Goal: Information Seeking & Learning: Learn about a topic

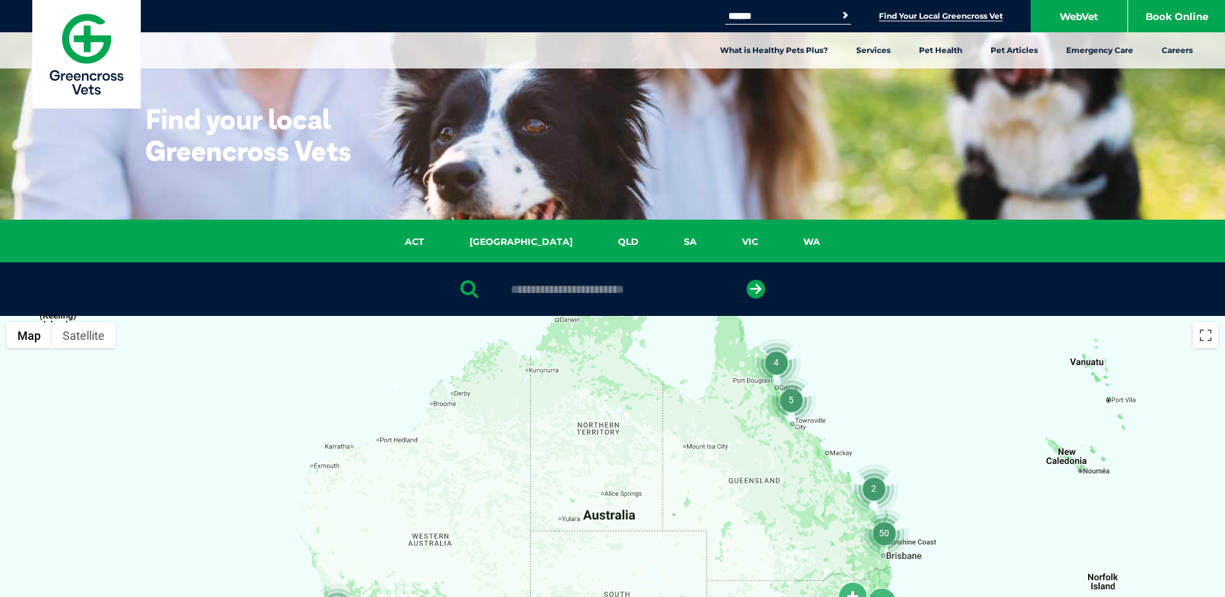
click at [710, 234] on div "ACT NSW QLD SA VIC WA" at bounding box center [612, 241] width 1225 height 43
click at [719, 244] on link "VIC" at bounding box center [749, 241] width 61 height 15
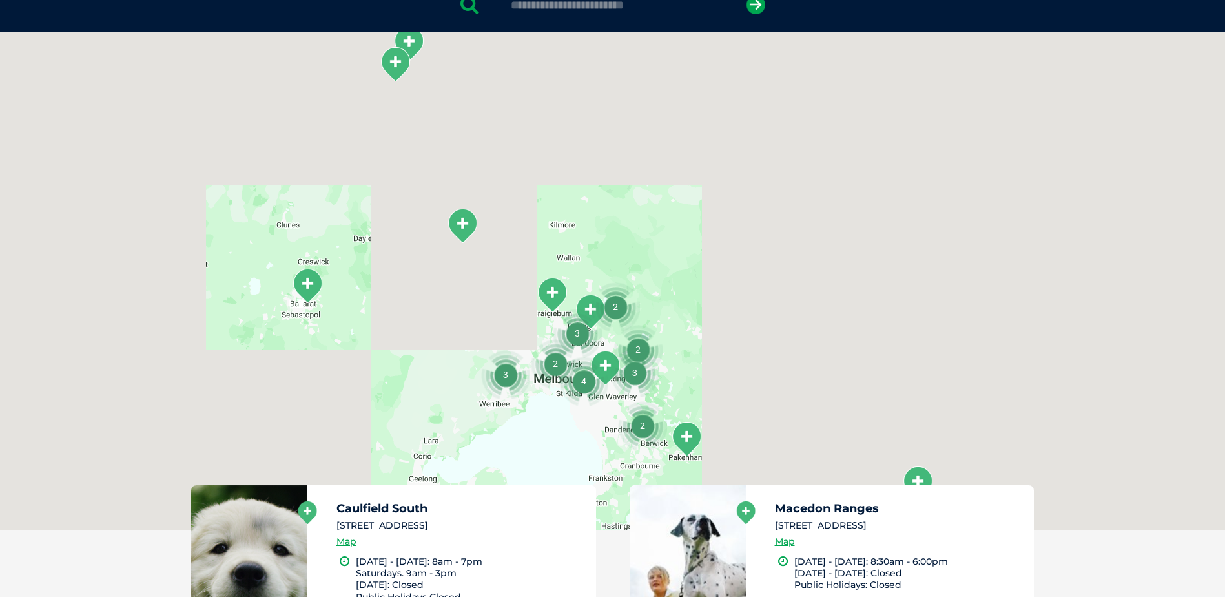
scroll to position [296, 0]
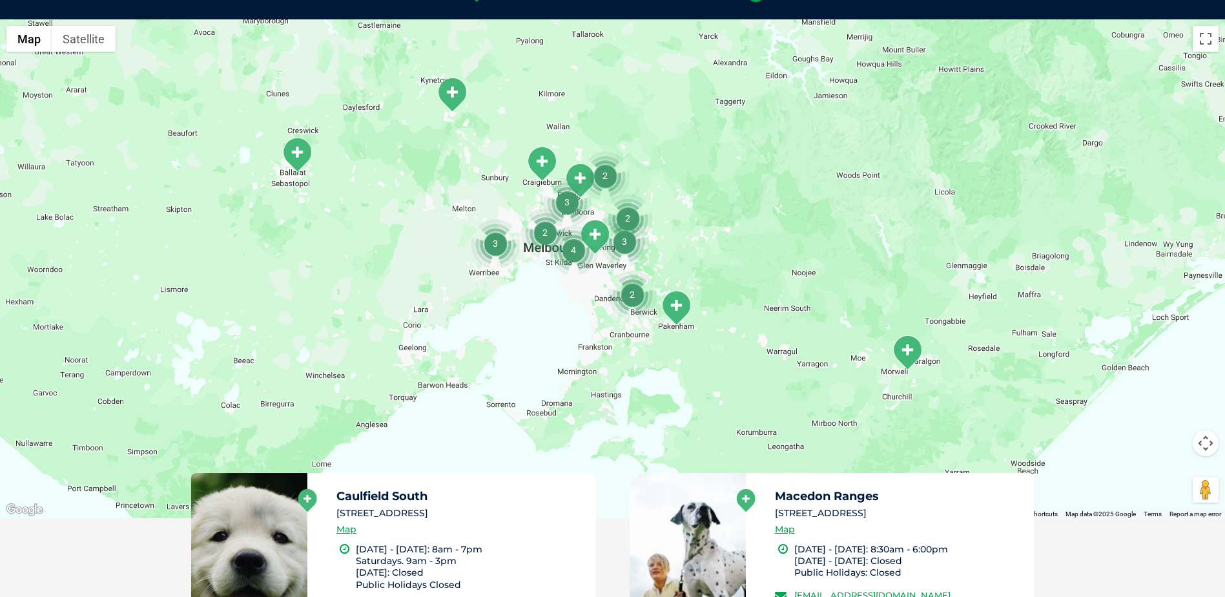
drag, startPoint x: 732, startPoint y: 380, endPoint x: 718, endPoint y: 260, distance: 120.9
click at [721, 260] on div at bounding box center [612, 268] width 1225 height 498
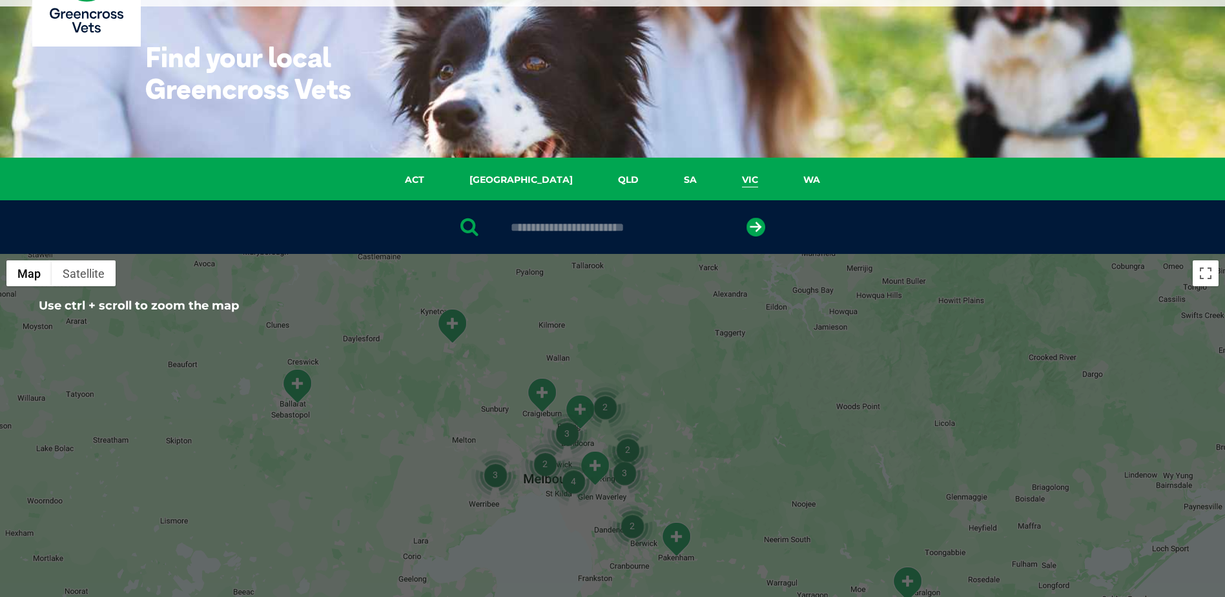
scroll to position [129, 0]
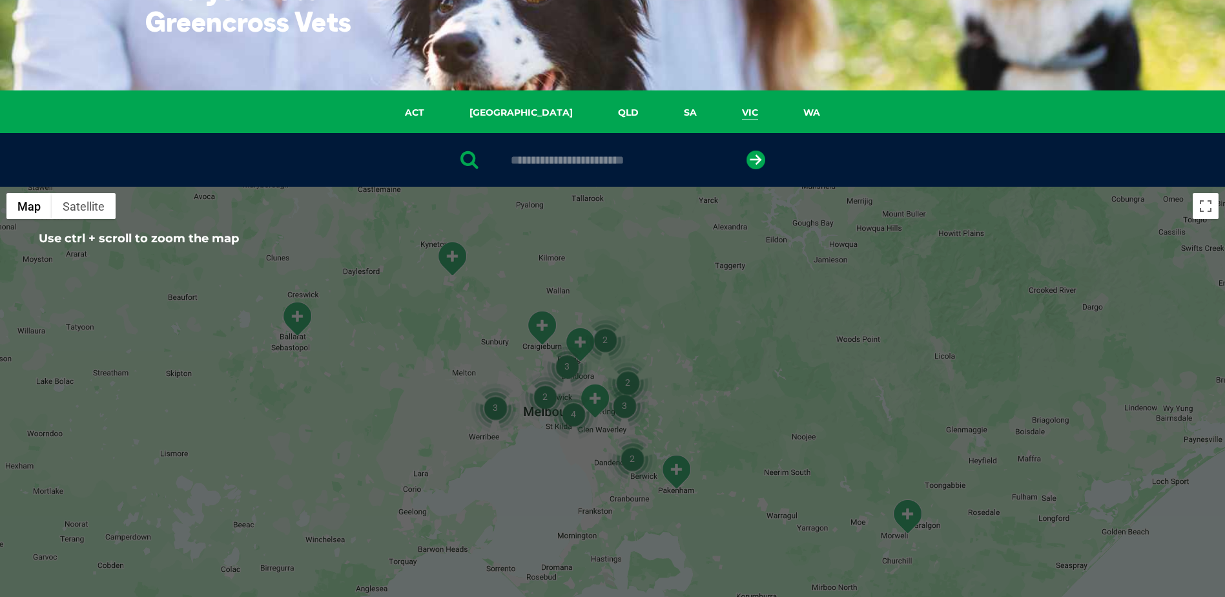
drag, startPoint x: 646, startPoint y: 348, endPoint x: 658, endPoint y: 323, distance: 27.7
click at [649, 381] on img "3" at bounding box center [624, 405] width 49 height 49
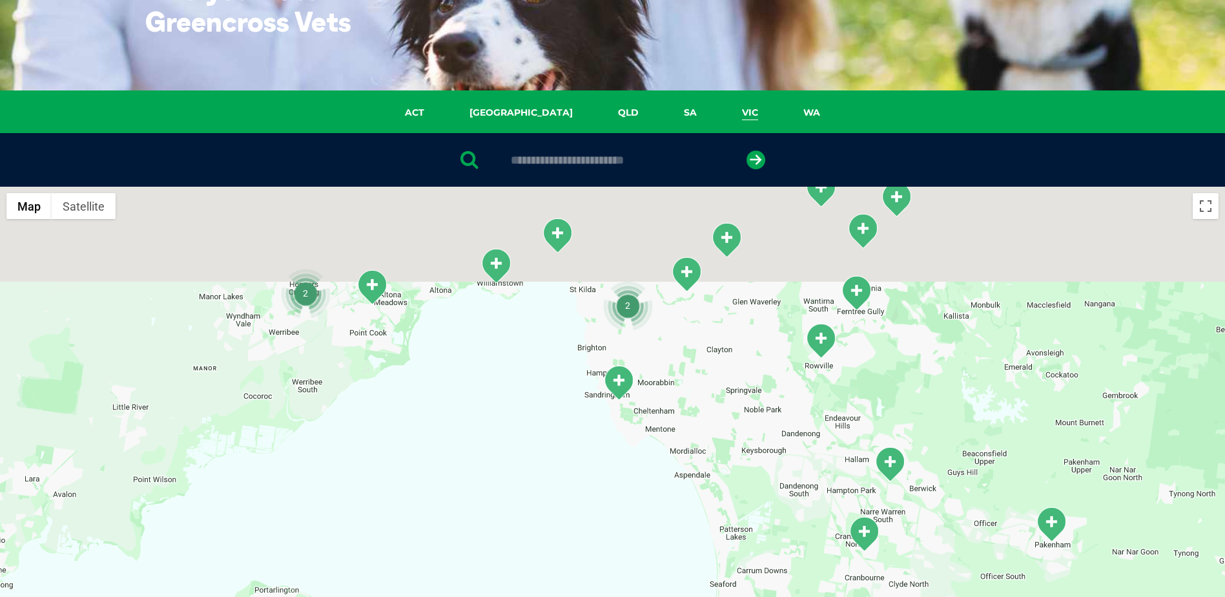
drag, startPoint x: 589, startPoint y: 286, endPoint x: 668, endPoint y: 436, distance: 169.2
click at [668, 436] on div at bounding box center [612, 436] width 1225 height 498
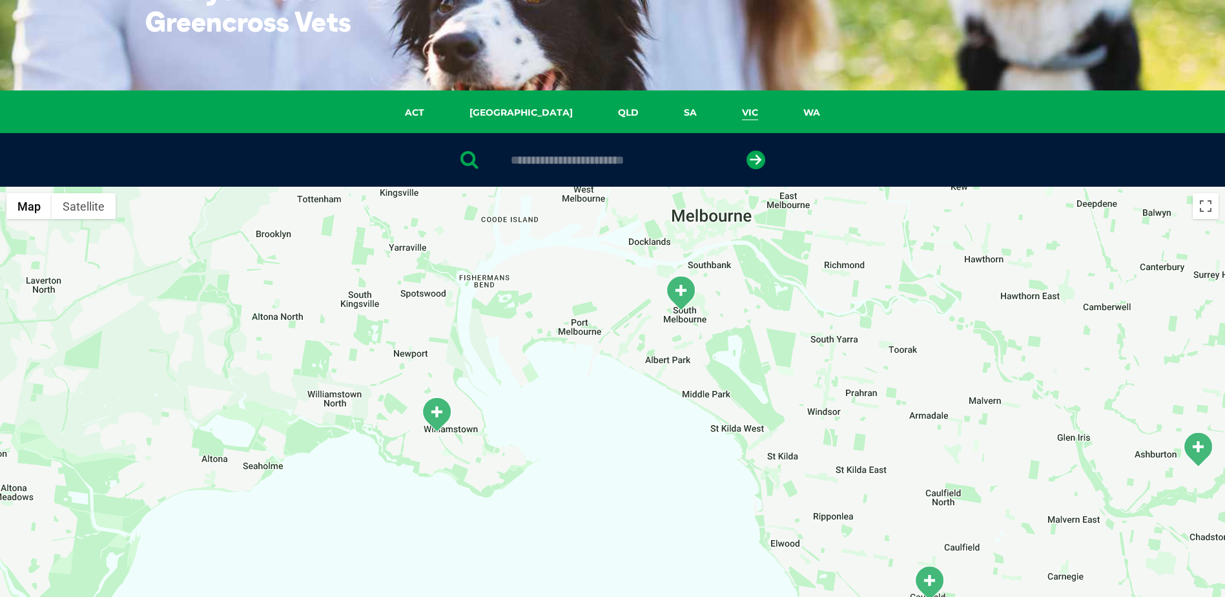
drag, startPoint x: 537, startPoint y: 334, endPoint x: 586, endPoint y: 466, distance: 141.4
click at [586, 466] on div at bounding box center [612, 436] width 1225 height 498
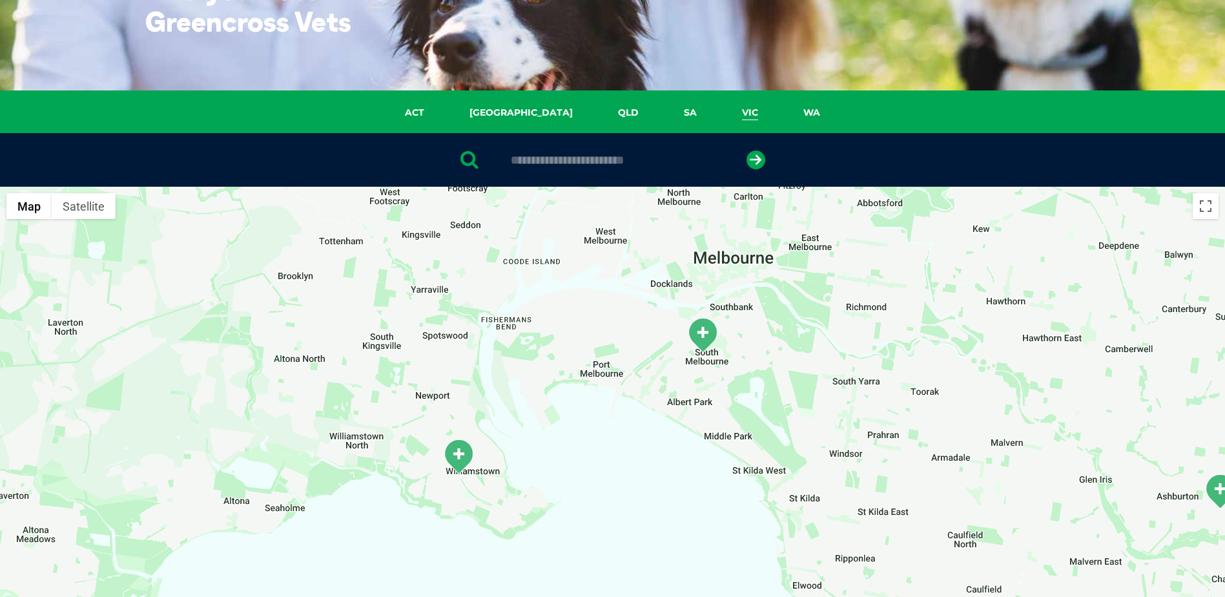
drag, startPoint x: 583, startPoint y: 397, endPoint x: 628, endPoint y: 454, distance: 72.6
click at [628, 454] on div at bounding box center [612, 436] width 1225 height 498
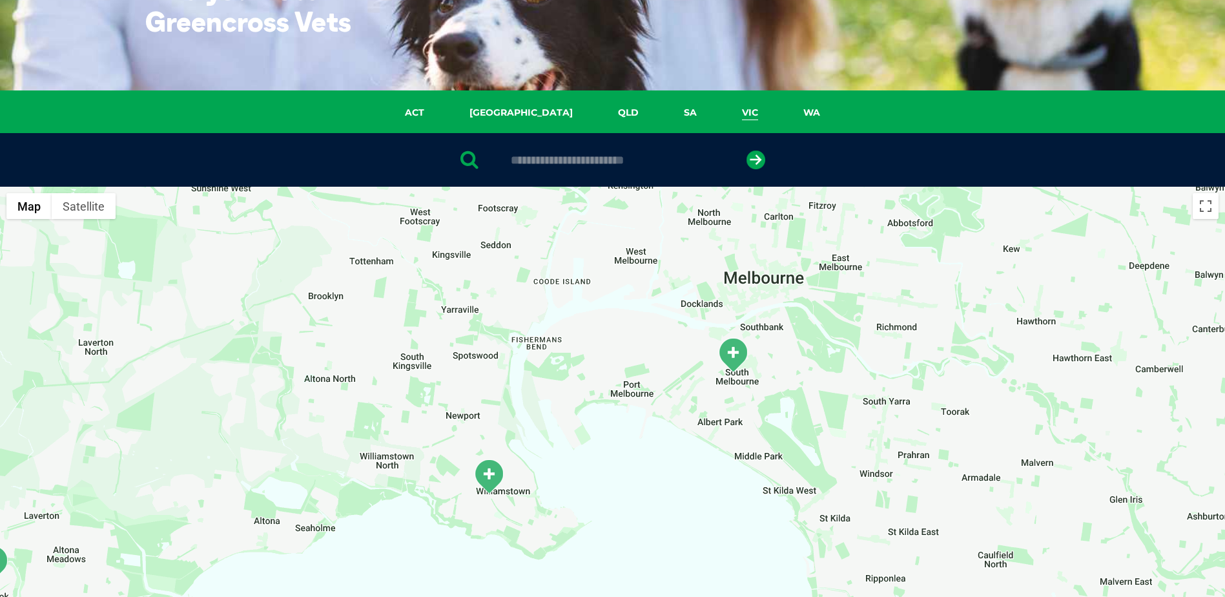
click at [495, 470] on img "Williamstown" at bounding box center [489, 476] width 32 height 36
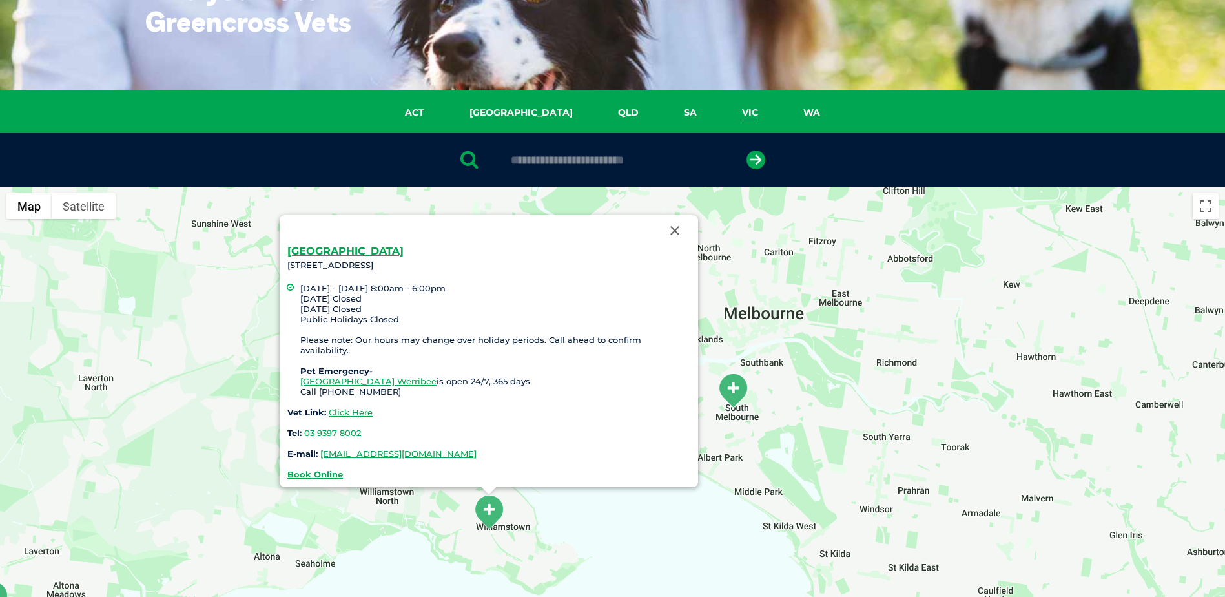
click at [593, 560] on div "Williamstown 137 Railway Place, Williamstown VIC 3016 Monday - Friday 8:00am - …" at bounding box center [612, 436] width 1225 height 498
click at [670, 244] on button "Close" at bounding box center [674, 230] width 31 height 31
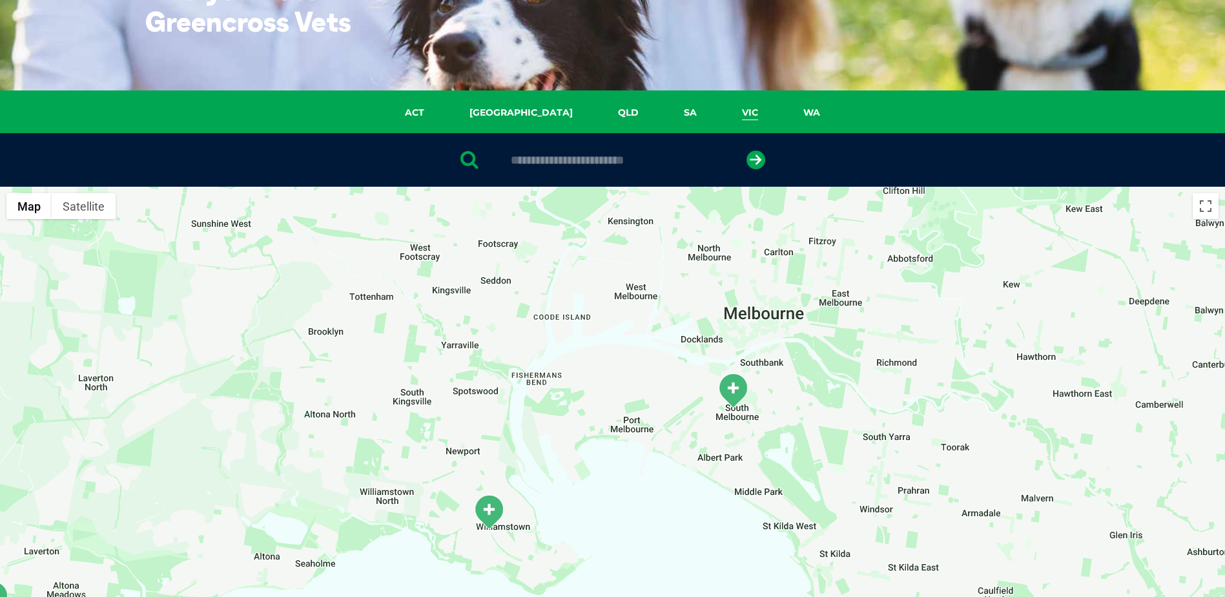
click at [488, 503] on img "Williamstown" at bounding box center [489, 512] width 32 height 36
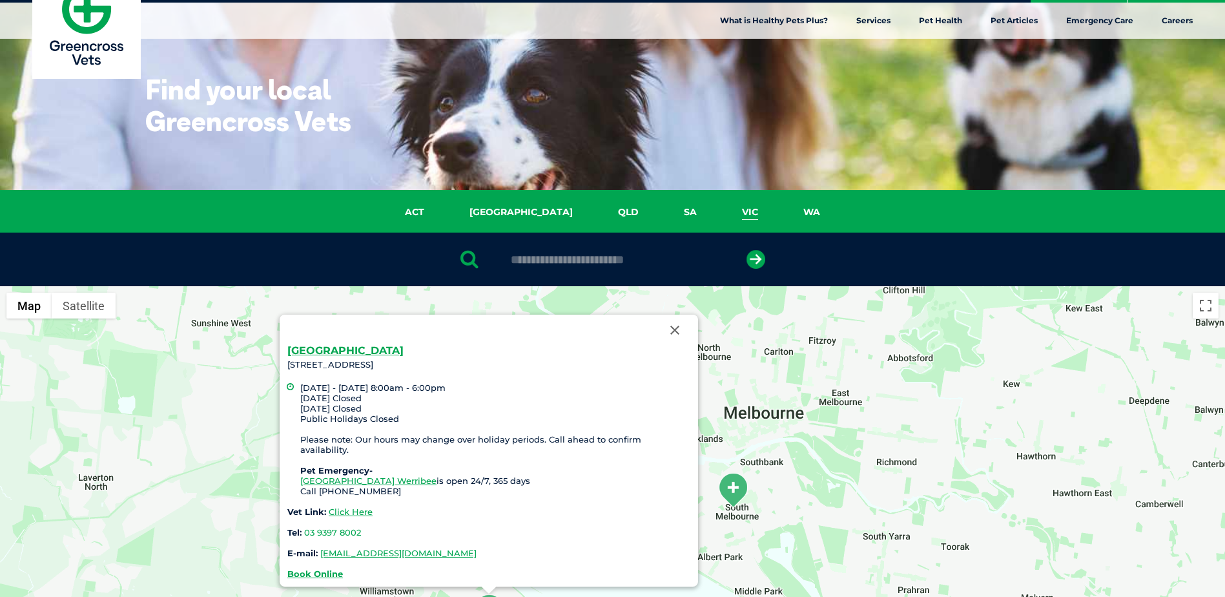
scroll to position [0, 0]
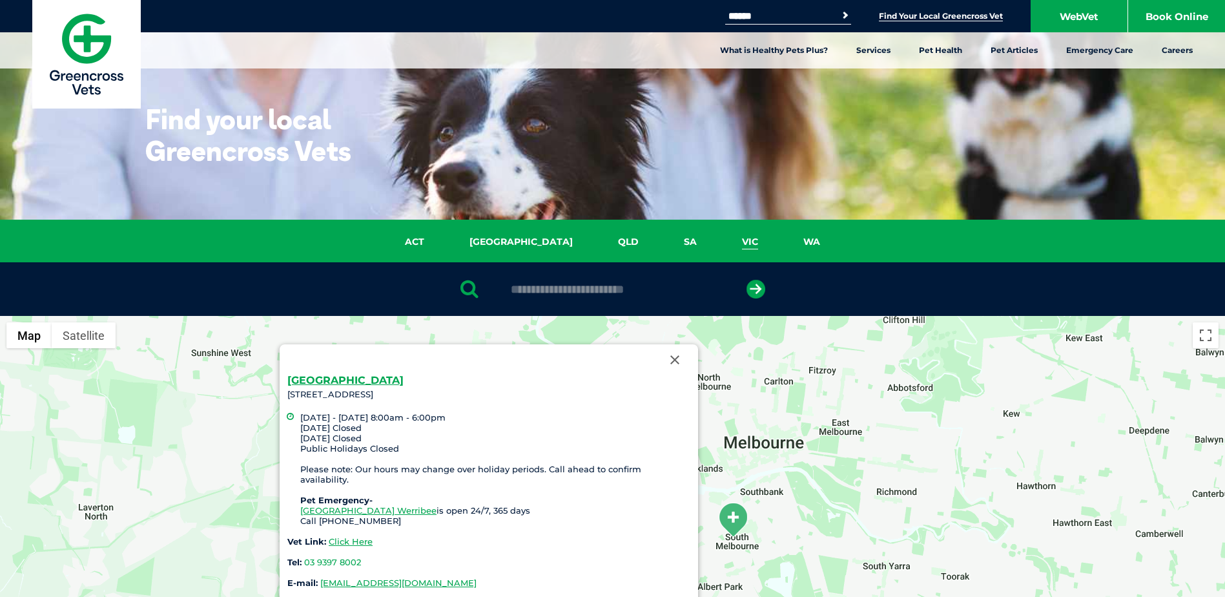
click at [81, 41] on img at bounding box center [86, 54] width 108 height 108
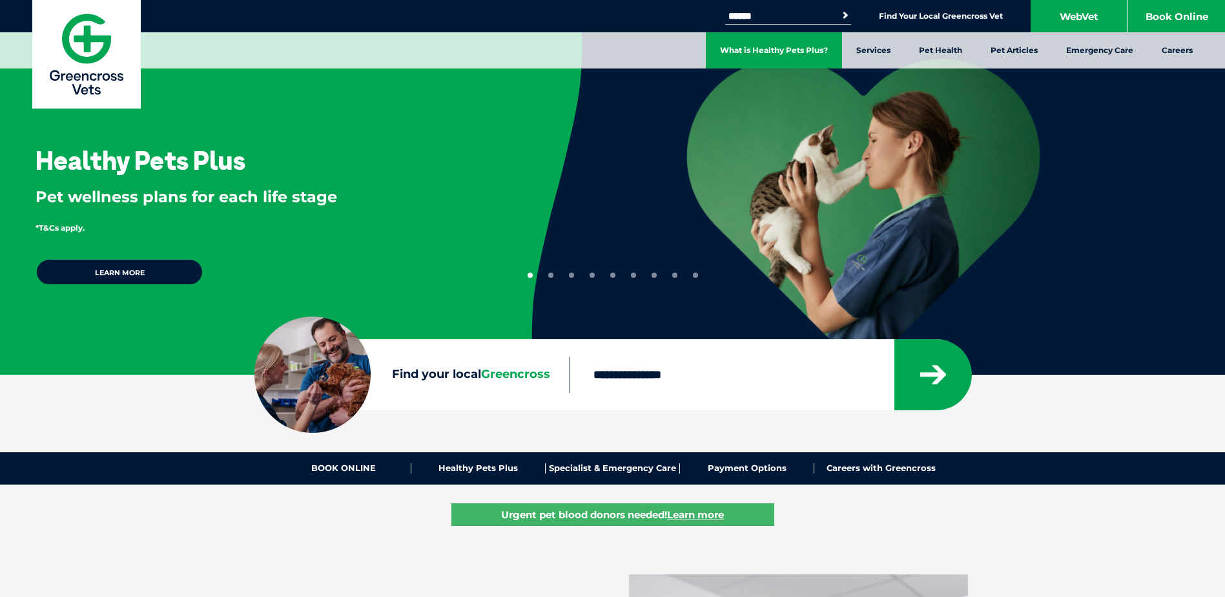
click at [797, 53] on link "What is Healthy Pets Plus?" at bounding box center [774, 50] width 136 height 36
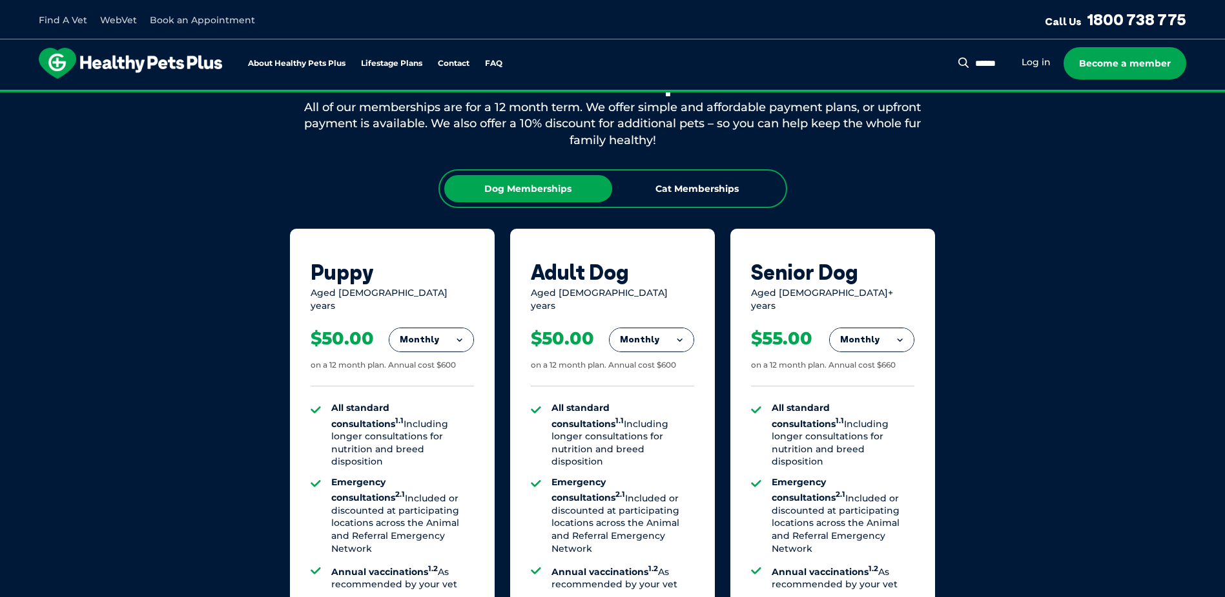
scroll to position [775, 0]
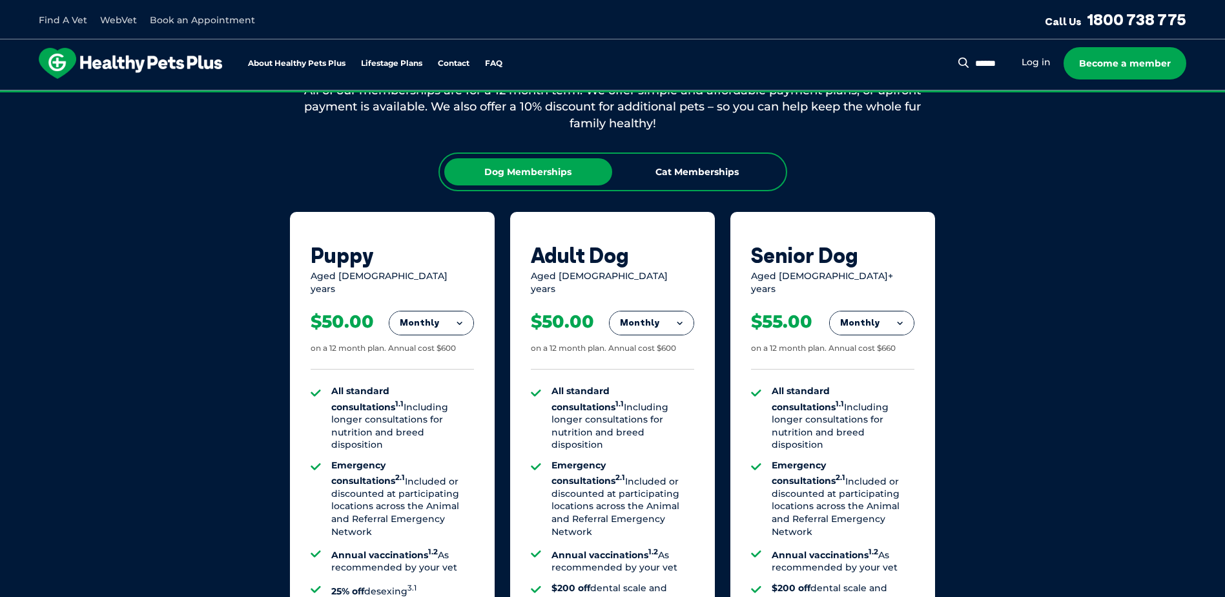
click at [467, 318] on button "Monthly" at bounding box center [431, 322] width 84 height 23
click at [458, 336] on li "Fortnightly" at bounding box center [431, 349] width 84 height 31
click at [454, 311] on button "Fortnightly" at bounding box center [427, 322] width 91 height 23
click at [441, 365] on li "Monthly" at bounding box center [427, 380] width 91 height 30
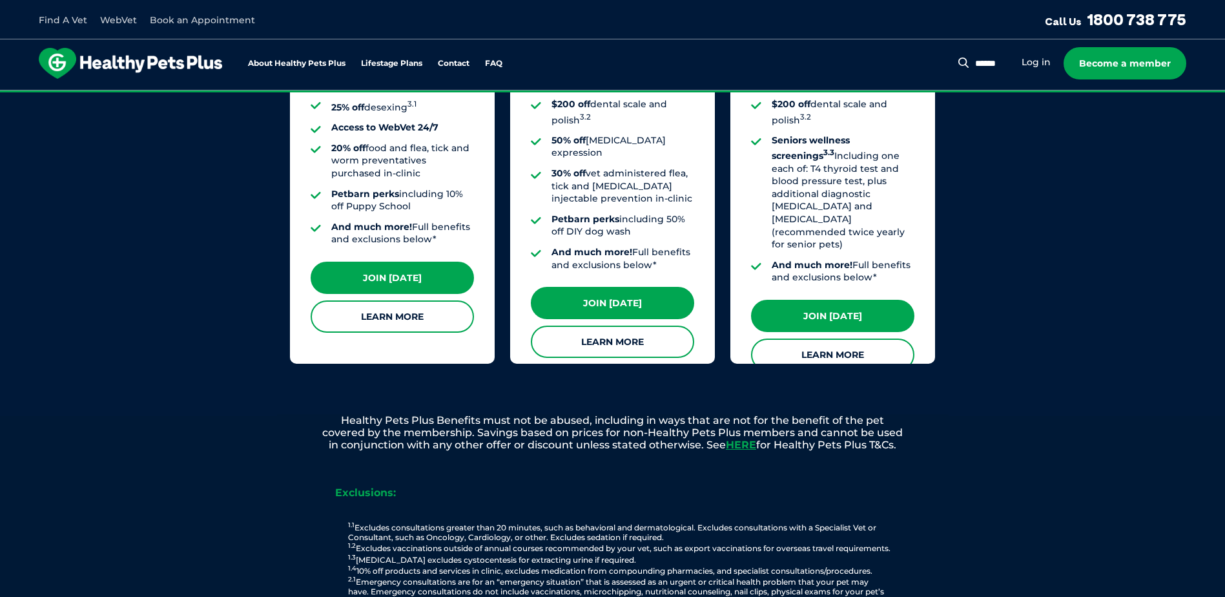
scroll to position [1291, 0]
